Goal: Task Accomplishment & Management: Use online tool/utility

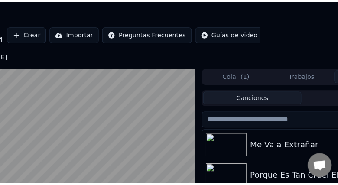
scroll to position [36, 0]
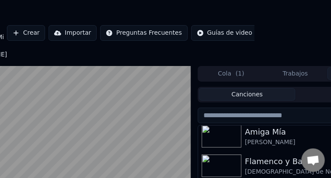
click at [18, 39] on button "Crear" at bounding box center [26, 33] width 38 height 16
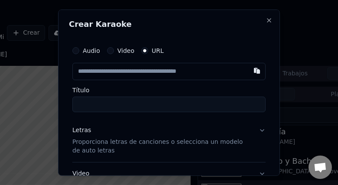
click at [100, 71] on input "text" at bounding box center [168, 70] width 193 height 17
type input "**********"
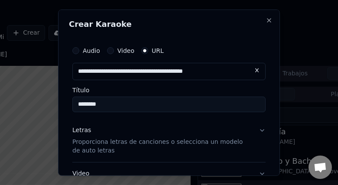
type input "********"
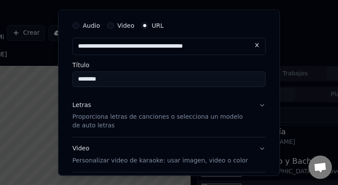
scroll to position [27, 0]
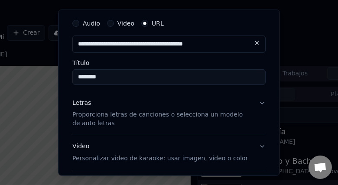
type input "**********"
click at [118, 80] on input "********" at bounding box center [168, 77] width 193 height 16
click at [256, 102] on button "Letras Proporciona letras de canciones o selecciona un modelo de auto letras" at bounding box center [168, 113] width 193 height 43
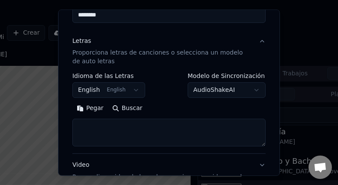
scroll to position [92, 0]
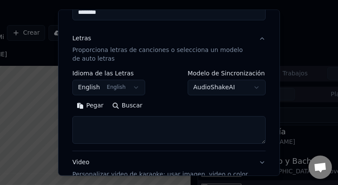
click at [117, 104] on button "Buscar" at bounding box center [127, 106] width 39 height 14
type textarea "**********"
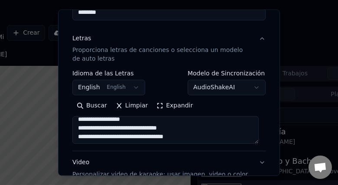
scroll to position [100, 0]
click at [228, 134] on textarea at bounding box center [165, 130] width 186 height 28
click at [118, 104] on button "Limpiar" at bounding box center [131, 106] width 41 height 14
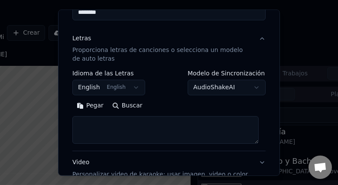
scroll to position [0, 0]
click at [123, 121] on textarea at bounding box center [165, 130] width 186 height 28
paste textarea "**********"
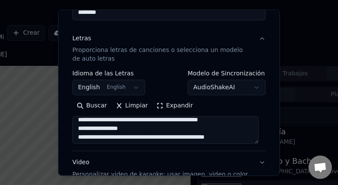
scroll to position [45, 0]
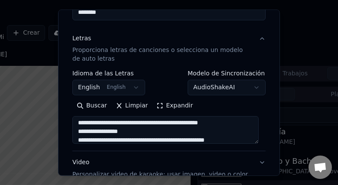
type textarea "**********"
click at [255, 89] on button "AudioShakeAI" at bounding box center [227, 88] width 78 height 16
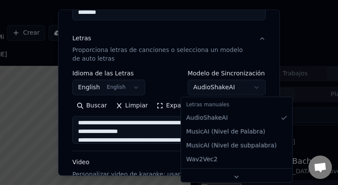
click at [157, 163] on div at bounding box center [169, 92] width 338 height 185
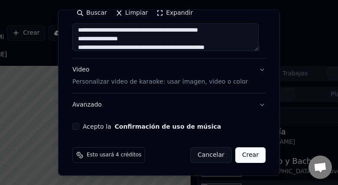
scroll to position [186, 0]
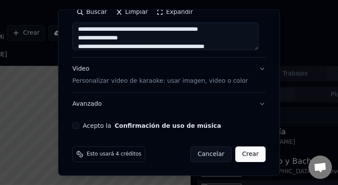
click at [255, 67] on button "Video Personalizar video de karaoke: usar imagen, video o color" at bounding box center [168, 75] width 193 height 35
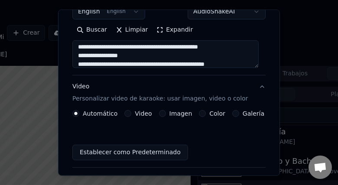
scroll to position [153, 0]
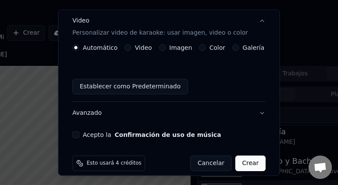
click at [183, 49] on label "Imagen" at bounding box center [181, 48] width 23 height 6
click at [166, 49] on button "Imagen" at bounding box center [162, 47] width 7 height 7
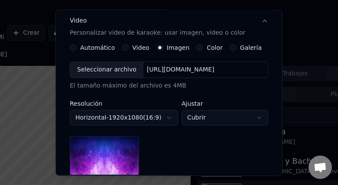
click at [207, 48] on label "Color" at bounding box center [215, 48] width 16 height 6
click at [201, 48] on button "Color" at bounding box center [199, 47] width 7 height 7
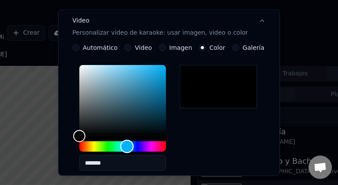
click at [127, 143] on div "Hue" at bounding box center [122, 146] width 87 height 10
type input "*******"
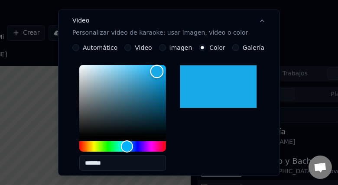
click at [157, 71] on div "Color" at bounding box center [122, 100] width 87 height 71
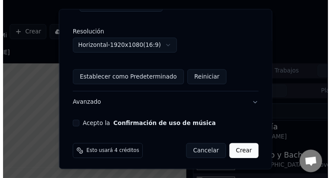
scroll to position [314, 0]
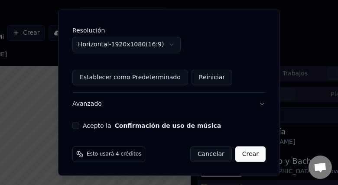
click at [77, 127] on button "Acepto la Confirmación de uso de música" at bounding box center [75, 125] width 7 height 7
click at [239, 154] on button "Crear" at bounding box center [250, 155] width 30 height 16
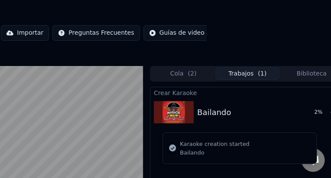
scroll to position [0, 138]
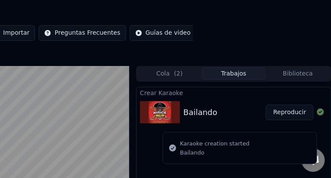
click at [295, 119] on button "Reproducir" at bounding box center [290, 113] width 48 height 16
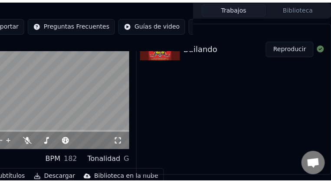
scroll to position [49, 138]
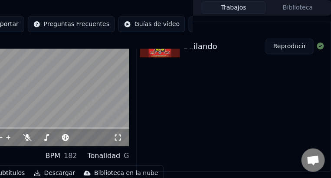
click at [119, 138] on icon at bounding box center [118, 137] width 9 height 7
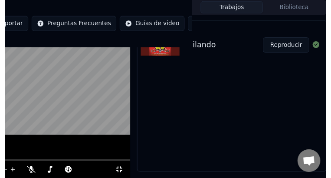
scroll to position [0, 131]
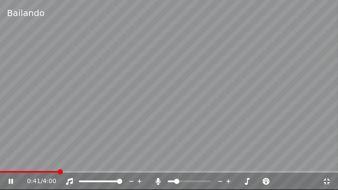
click at [175, 177] on span at bounding box center [189, 182] width 43 height 2
click at [181, 177] on span at bounding box center [189, 182] width 43 height 2
click at [189, 177] on span at bounding box center [189, 182] width 43 height 2
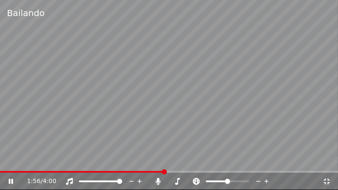
click at [226, 177] on span at bounding box center [227, 181] width 5 height 5
click at [224, 177] on span at bounding box center [215, 182] width 19 height 2
click at [222, 177] on div "2:07 / 4:00" at bounding box center [175, 181] width 296 height 9
click at [197, 177] on icon at bounding box center [196, 181] width 7 height 7
click at [225, 177] on span at bounding box center [227, 181] width 5 height 5
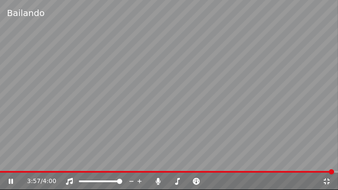
click at [325, 177] on icon at bounding box center [327, 182] width 6 height 6
